Goal: Task Accomplishment & Management: Use online tool/utility

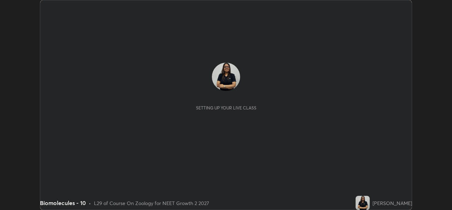
scroll to position [210, 452]
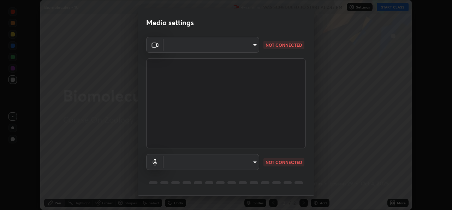
type input "543f6dd7cf1c6d0aa6bd558e202a88d07b5a4d761673354d02a604c193450d79"
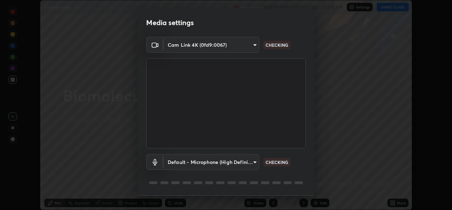
scroll to position [22, 0]
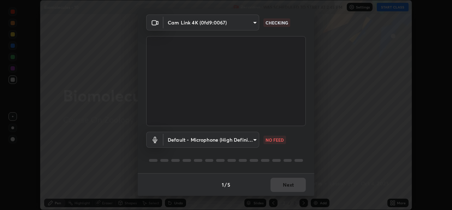
click at [253, 135] on body "Erase all Biomolecules - 10 Recording WAS SCHEDULED TO START AT 2:45 PM Setting…" at bounding box center [226, 105] width 452 height 210
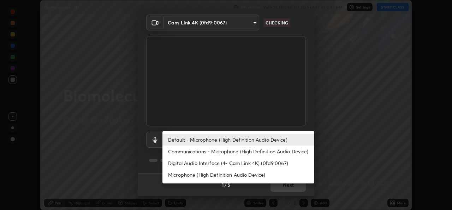
click at [203, 165] on li "Digital Audio Interface (4- Cam Link 4K) (0fd9:0067)" at bounding box center [239, 163] width 152 height 12
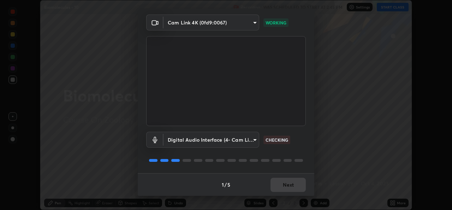
click at [246, 139] on body "Erase all Biomolecules - 10 Recording WAS SCHEDULED TO START AT 2:45 PM Setting…" at bounding box center [226, 105] width 452 height 210
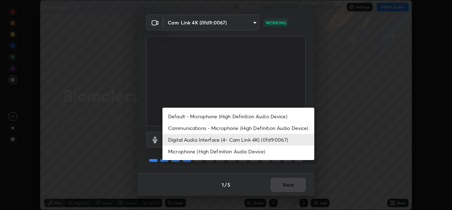
click at [189, 151] on li "Microphone (High Definition Audio Device)" at bounding box center [239, 151] width 152 height 12
type input "99848f2a9d109760ec62b66e2f255c73a791916cfc686045695a6d5e2156f403"
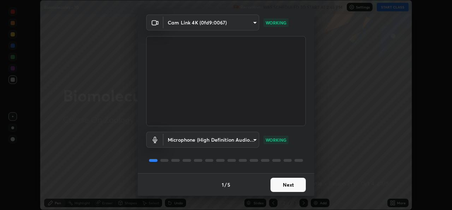
click at [287, 181] on button "Next" at bounding box center [288, 184] width 35 height 14
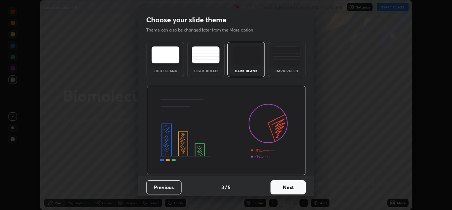
click at [296, 184] on button "Next" at bounding box center [288, 187] width 35 height 14
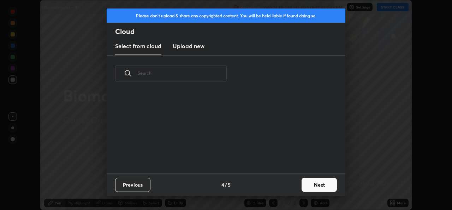
click at [313, 190] on button "Next" at bounding box center [319, 184] width 35 height 14
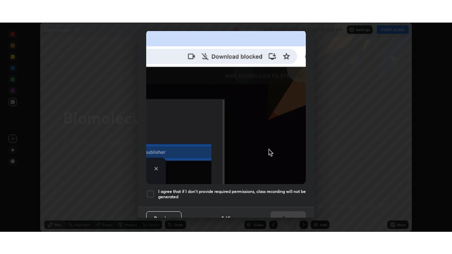
scroll to position [166, 0]
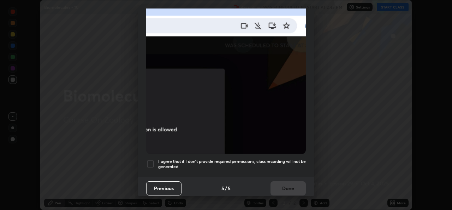
click at [151, 159] on div at bounding box center [150, 163] width 8 height 8
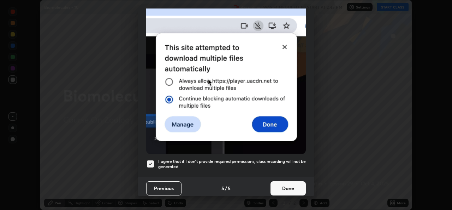
click at [276, 181] on button "Done" at bounding box center [288, 188] width 35 height 14
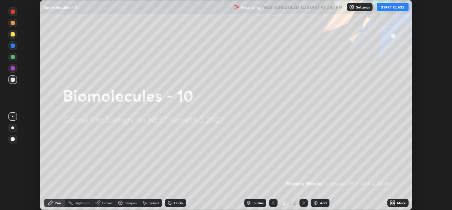
click at [384, 6] on button "START CLASS" at bounding box center [393, 7] width 32 height 8
click at [394, 201] on icon at bounding box center [394, 201] width 2 height 2
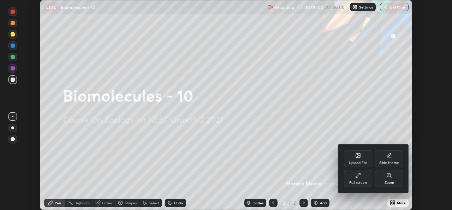
click at [358, 174] on icon at bounding box center [359, 175] width 6 height 6
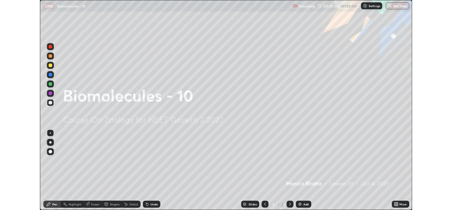
scroll to position [254, 452]
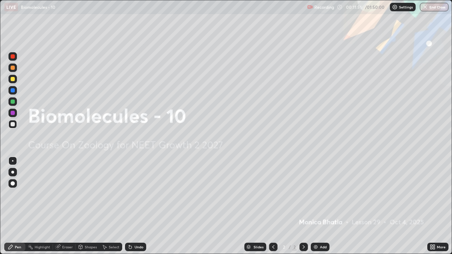
click at [321, 209] on div "Add" at bounding box center [320, 247] width 19 height 8
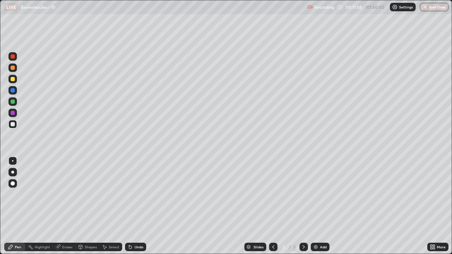
click at [90, 209] on div "Shapes" at bounding box center [88, 247] width 24 height 8
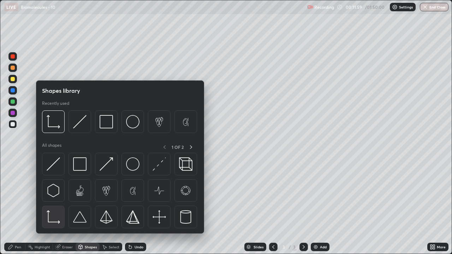
click at [49, 209] on img at bounding box center [53, 217] width 13 height 13
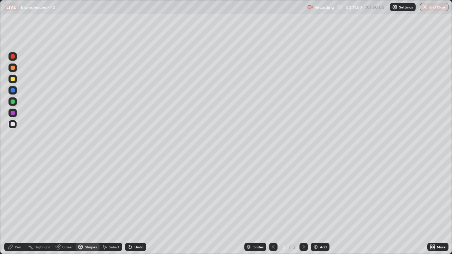
click at [17, 209] on div "Pen" at bounding box center [18, 248] width 6 height 4
click at [14, 111] on div at bounding box center [13, 113] width 4 height 4
click at [13, 102] on div at bounding box center [13, 102] width 4 height 4
click at [14, 172] on div at bounding box center [12, 172] width 3 height 3
click at [13, 113] on div at bounding box center [13, 113] width 4 height 4
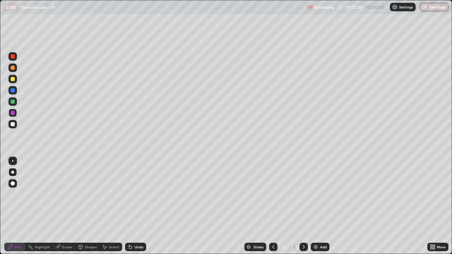
click at [13, 80] on div at bounding box center [13, 79] width 4 height 4
click at [324, 209] on div "Add" at bounding box center [323, 248] width 7 height 4
click at [13, 124] on div at bounding box center [13, 124] width 4 height 4
click at [323, 209] on div "Add" at bounding box center [323, 248] width 7 height 4
click at [14, 81] on div at bounding box center [13, 79] width 4 height 4
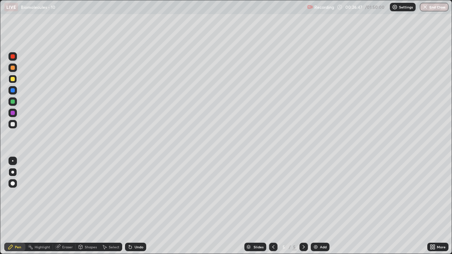
click at [273, 209] on icon at bounding box center [274, 248] width 6 height 6
click at [302, 209] on icon at bounding box center [304, 248] width 6 height 6
click at [273, 209] on icon at bounding box center [274, 248] width 6 height 6
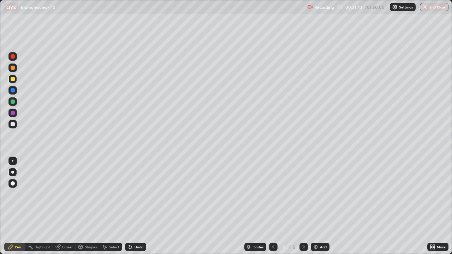
click at [320, 209] on div "Add" at bounding box center [323, 248] width 7 height 4
click at [324, 209] on div "Add" at bounding box center [320, 247] width 19 height 8
click at [15, 127] on div at bounding box center [12, 124] width 8 height 8
click at [13, 101] on div at bounding box center [13, 102] width 4 height 4
click at [12, 92] on div at bounding box center [13, 90] width 4 height 4
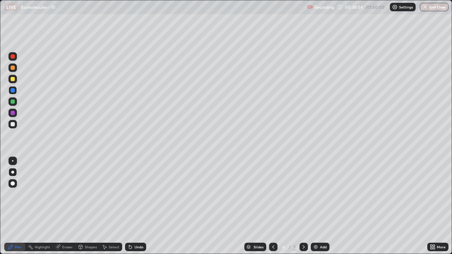
click at [13, 101] on div at bounding box center [13, 102] width 4 height 4
click at [13, 89] on div at bounding box center [13, 90] width 4 height 4
click at [12, 102] on div at bounding box center [13, 102] width 4 height 4
click at [320, 209] on div "Add" at bounding box center [320, 247] width 19 height 8
click at [64, 209] on div "Eraser" at bounding box center [64, 247] width 23 height 8
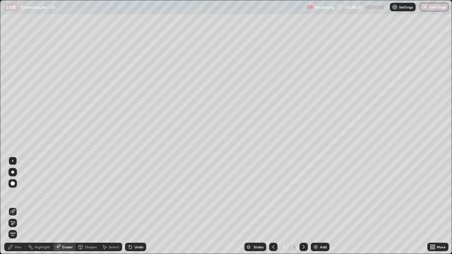
click at [19, 209] on div "Pen" at bounding box center [18, 248] width 6 height 4
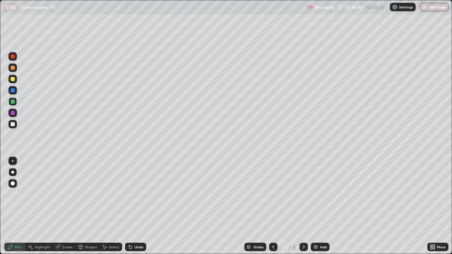
click at [12, 125] on div at bounding box center [13, 124] width 4 height 4
click at [90, 209] on div "Shapes" at bounding box center [91, 248] width 12 height 4
click at [63, 209] on div "Eraser" at bounding box center [64, 247] width 23 height 8
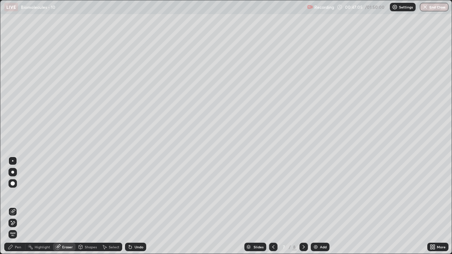
click at [12, 209] on icon at bounding box center [11, 248] width 6 height 6
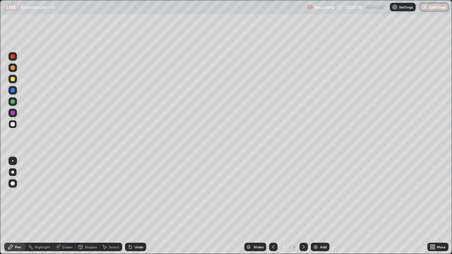
click at [14, 114] on div at bounding box center [13, 113] width 4 height 4
click at [13, 101] on div at bounding box center [13, 102] width 4 height 4
click at [13, 90] on div at bounding box center [13, 90] width 4 height 4
click at [270, 209] on div at bounding box center [273, 247] width 8 height 14
click at [271, 209] on div at bounding box center [273, 247] width 8 height 8
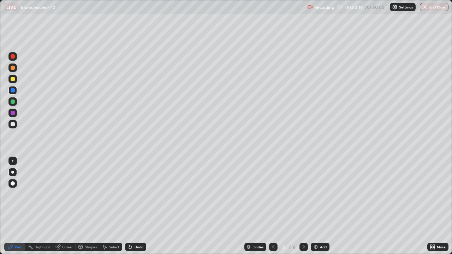
click at [304, 209] on div at bounding box center [304, 247] width 8 height 14
click at [300, 209] on div at bounding box center [304, 247] width 8 height 8
click at [303, 209] on icon at bounding box center [304, 248] width 6 height 6
click at [271, 209] on div at bounding box center [273, 247] width 8 height 8
click at [66, 209] on div "Eraser" at bounding box center [67, 248] width 11 height 4
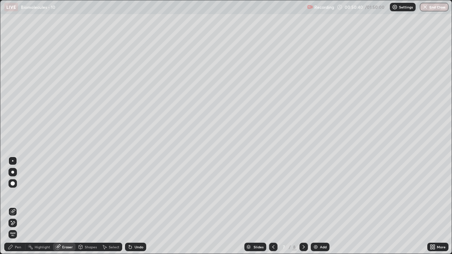
click at [17, 209] on div "Pen" at bounding box center [18, 248] width 6 height 4
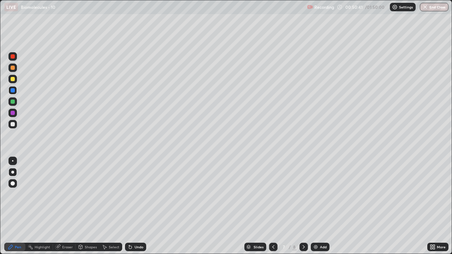
click at [13, 99] on div at bounding box center [12, 102] width 8 height 8
click at [15, 112] on div at bounding box center [12, 113] width 8 height 8
click at [272, 209] on icon at bounding box center [273, 248] width 2 height 4
click at [271, 209] on icon at bounding box center [274, 248] width 6 height 6
click at [305, 209] on div at bounding box center [304, 247] width 8 height 8
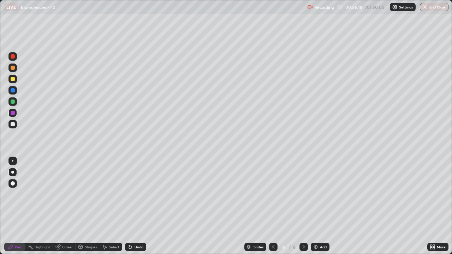
click at [306, 209] on div at bounding box center [304, 247] width 8 height 14
click at [323, 209] on div "Add" at bounding box center [320, 247] width 19 height 8
click at [17, 124] on div at bounding box center [12, 124] width 8 height 8
click at [12, 77] on div at bounding box center [13, 79] width 4 height 4
click at [13, 103] on div at bounding box center [13, 102] width 4 height 4
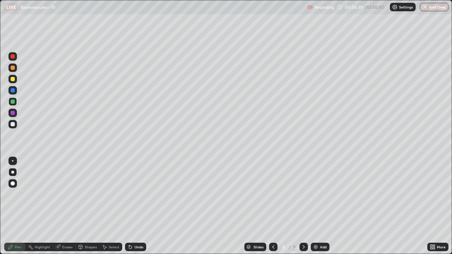
click at [16, 78] on div at bounding box center [12, 79] width 8 height 8
click at [13, 68] on div at bounding box center [13, 68] width 4 height 4
click at [66, 209] on div "Eraser" at bounding box center [67, 248] width 11 height 4
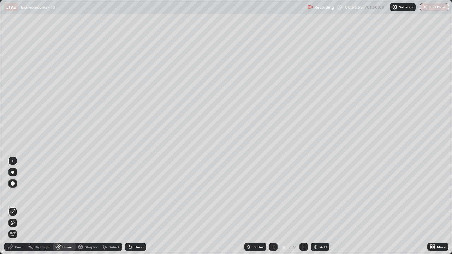
click at [18, 209] on div "Pen" at bounding box center [18, 248] width 6 height 4
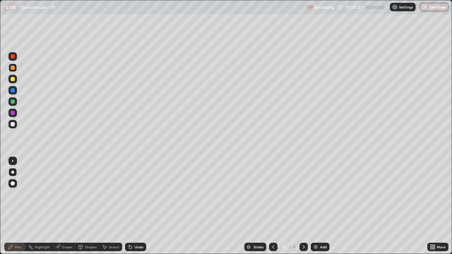
click at [302, 209] on icon at bounding box center [304, 248] width 6 height 6
click at [273, 209] on icon at bounding box center [274, 248] width 6 height 6
click at [319, 209] on div "Add" at bounding box center [320, 247] width 19 height 8
click at [92, 209] on div "Shapes" at bounding box center [91, 248] width 12 height 4
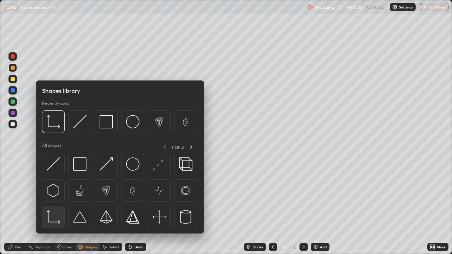
click at [53, 209] on img at bounding box center [53, 217] width 13 height 13
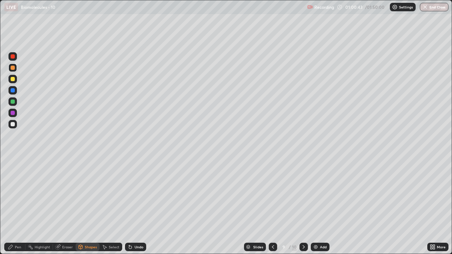
click at [18, 209] on div "Pen" at bounding box center [18, 248] width 6 height 4
click at [14, 124] on div at bounding box center [13, 124] width 4 height 4
click at [12, 91] on div at bounding box center [13, 90] width 4 height 4
click at [12, 103] on div at bounding box center [13, 102] width 4 height 4
click at [13, 123] on div at bounding box center [13, 124] width 4 height 4
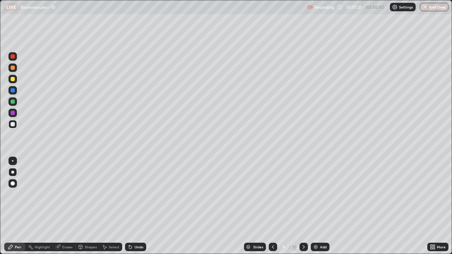
click at [11, 114] on div at bounding box center [13, 113] width 4 height 4
click at [17, 77] on div at bounding box center [12, 79] width 8 height 8
click at [305, 209] on div at bounding box center [304, 247] width 8 height 8
click at [274, 209] on icon at bounding box center [273, 248] width 6 height 6
click at [303, 209] on icon at bounding box center [304, 248] width 6 height 6
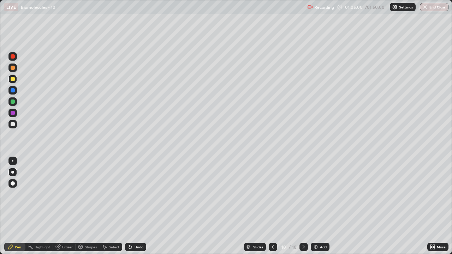
click at [273, 209] on icon at bounding box center [273, 248] width 6 height 6
click at [323, 209] on div "Add" at bounding box center [323, 248] width 7 height 4
click at [14, 126] on div at bounding box center [13, 124] width 4 height 4
click at [14, 102] on div at bounding box center [13, 102] width 4 height 4
click at [12, 113] on div at bounding box center [13, 113] width 4 height 4
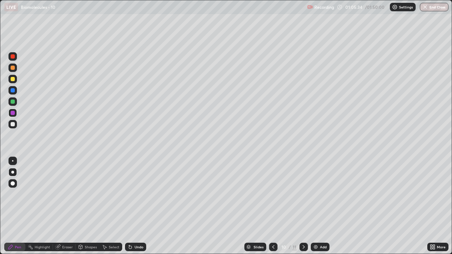
click at [13, 125] on div at bounding box center [13, 124] width 4 height 4
click at [17, 102] on div at bounding box center [12, 102] width 8 height 8
click at [16, 82] on div at bounding box center [12, 79] width 8 height 8
click at [13, 66] on div at bounding box center [13, 68] width 4 height 4
click at [13, 90] on div at bounding box center [13, 90] width 4 height 4
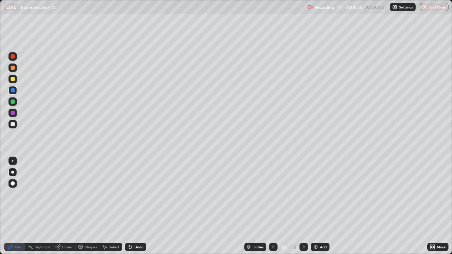
click at [65, 209] on div "Eraser" at bounding box center [64, 247] width 23 height 8
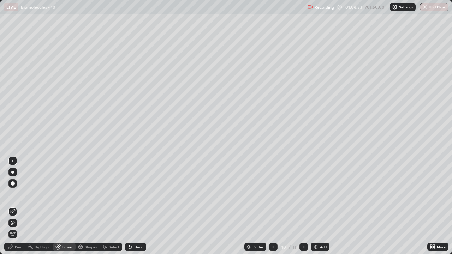
click at [15, 209] on div "Pen" at bounding box center [18, 248] width 6 height 4
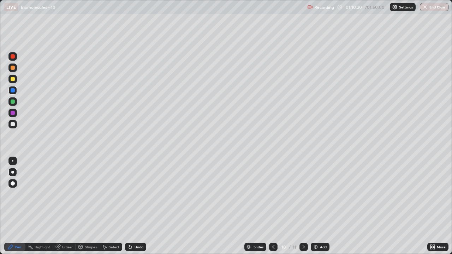
click at [276, 209] on div at bounding box center [273, 247] width 8 height 8
click at [303, 209] on icon at bounding box center [304, 248] width 6 height 6
click at [325, 209] on div "Add" at bounding box center [323, 248] width 7 height 4
click at [14, 123] on div at bounding box center [13, 124] width 4 height 4
click at [13, 103] on div at bounding box center [13, 102] width 4 height 4
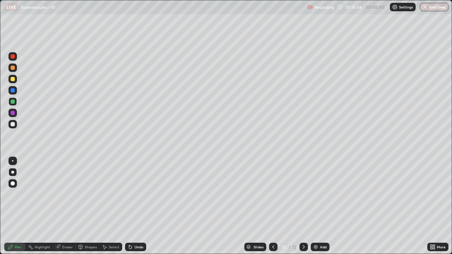
click at [13, 90] on div at bounding box center [13, 90] width 4 height 4
click at [13, 114] on div at bounding box center [13, 113] width 4 height 4
click at [434, 209] on icon at bounding box center [434, 249] width 2 height 2
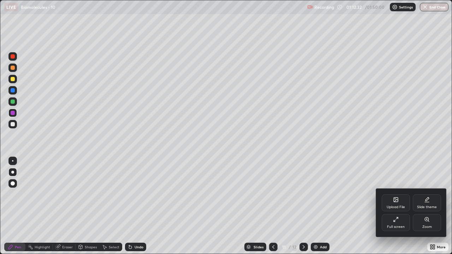
click at [398, 209] on div "Full screen" at bounding box center [396, 223] width 28 height 17
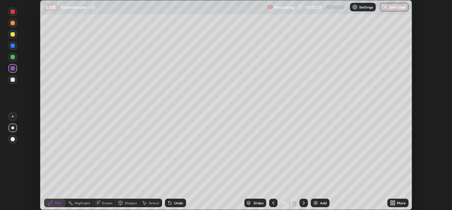
scroll to position [35129, 34886]
click at [401, 8] on button "End Class" at bounding box center [394, 7] width 29 height 8
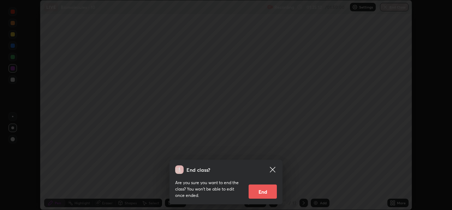
click at [266, 192] on button "End" at bounding box center [263, 191] width 28 height 14
